Goal: Task Accomplishment & Management: Complete application form

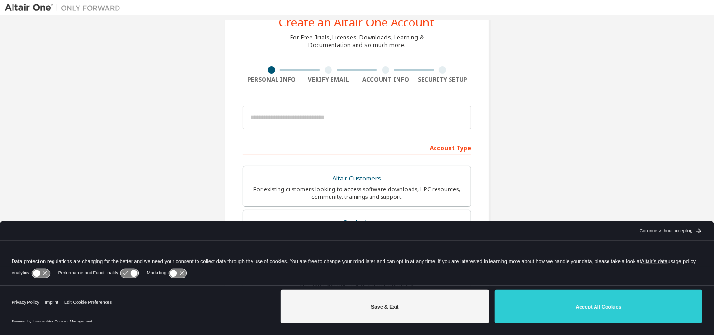
scroll to position [38, 0]
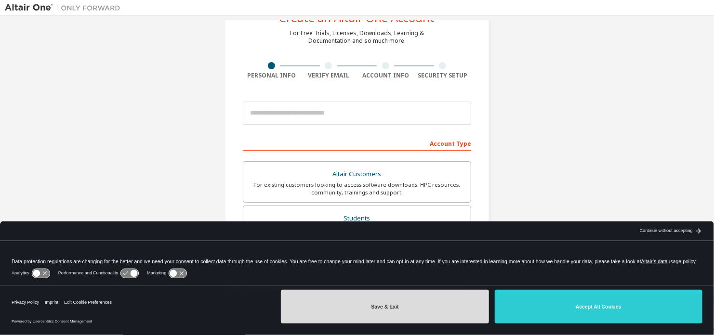
click at [438, 305] on button "Save & Exit" at bounding box center [385, 307] width 208 height 34
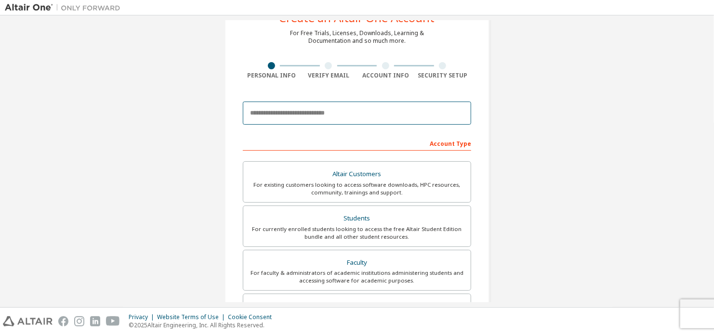
click at [349, 114] on input "email" at bounding box center [357, 113] width 228 height 23
type input "**********"
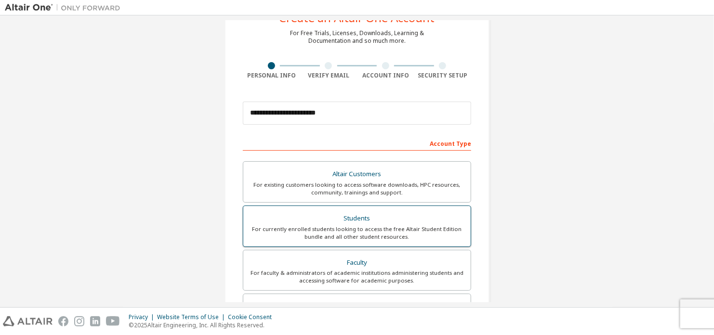
click at [355, 220] on div "Students" at bounding box center [357, 218] width 216 height 13
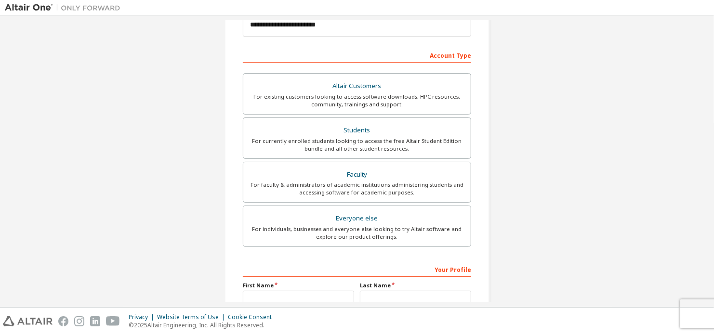
scroll to position [225, 0]
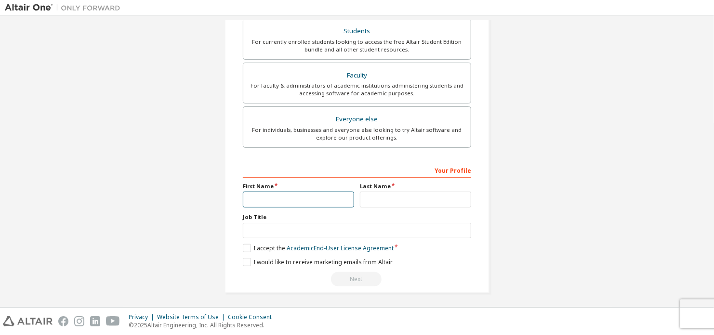
click at [300, 195] on input "text" at bounding box center [298, 200] width 111 height 16
type input "*****"
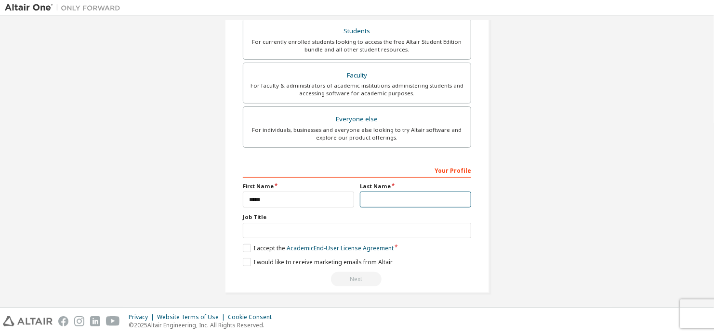
click at [383, 198] on input "text" at bounding box center [415, 200] width 111 height 16
type input "******"
click at [244, 248] on label "I accept the Academic End-User License Agreement" at bounding box center [318, 248] width 151 height 8
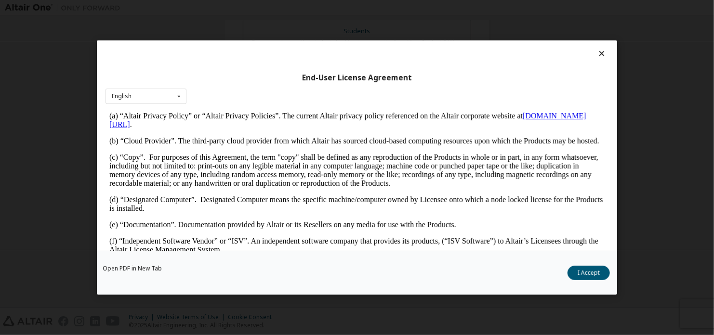
scroll to position [214, 0]
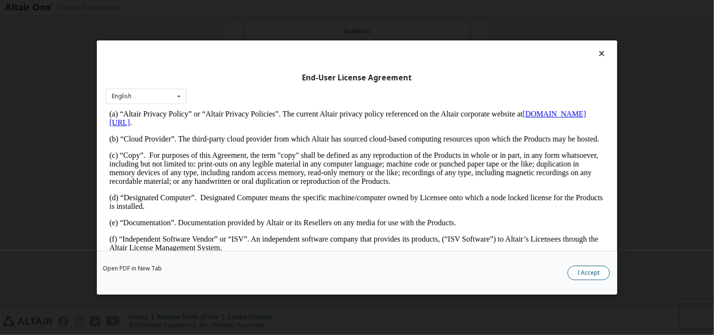
click at [601, 272] on button "I Accept" at bounding box center [588, 273] width 42 height 14
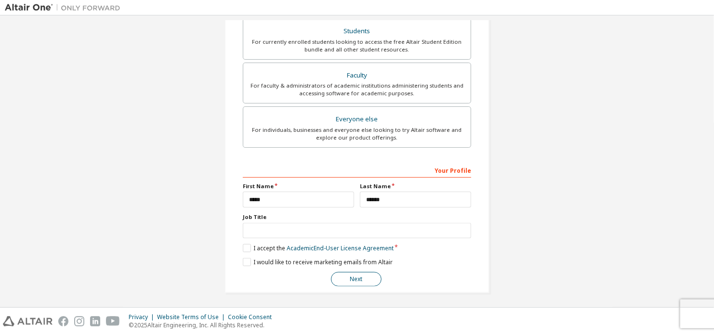
click at [361, 277] on button "Next" at bounding box center [356, 279] width 51 height 14
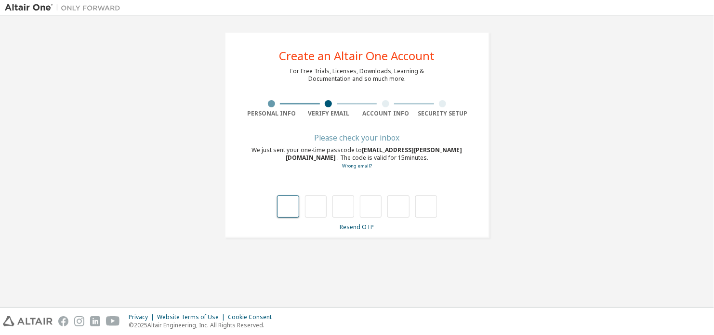
type input "*"
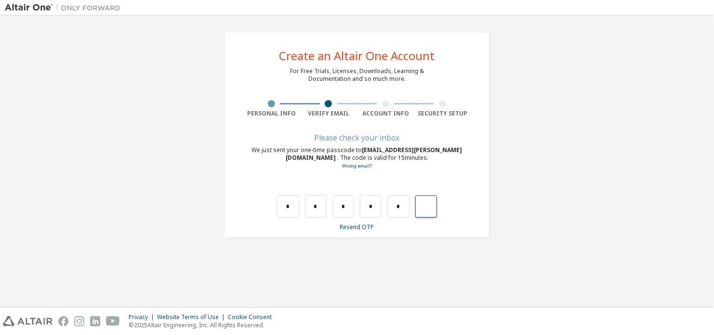
type input "*"
